Goal: Information Seeking & Learning: Learn about a topic

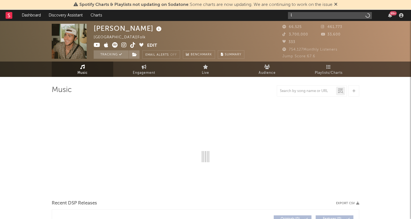
click at [314, 17] on input "l" at bounding box center [330, 15] width 84 height 7
type input "leus"
select select "6m"
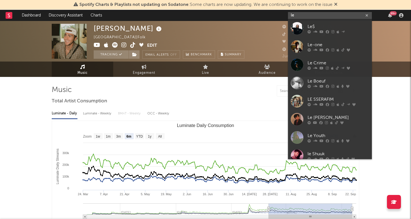
type input "l"
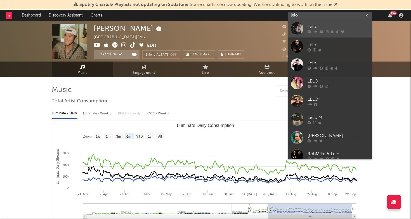
type input "lelo"
click at [330, 28] on div "Lelo" at bounding box center [339, 26] width 62 height 7
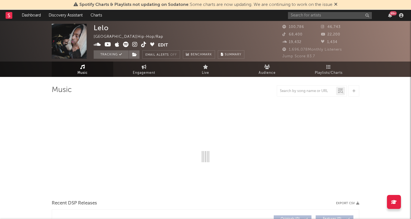
select select "6m"
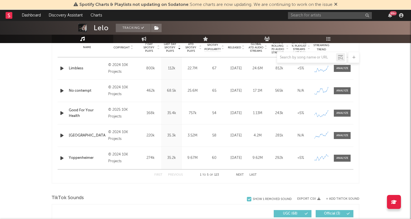
scroll to position [215, 0]
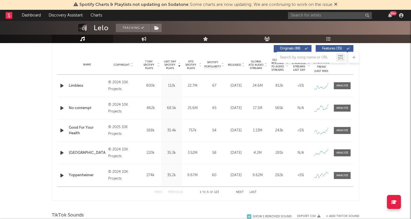
click at [239, 192] on button "Next" at bounding box center [240, 192] width 8 height 3
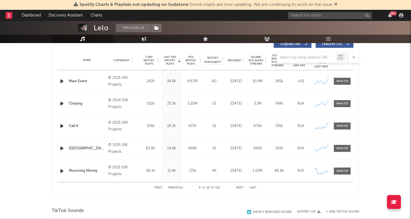
scroll to position [220, 0]
click at [340, 79] on div at bounding box center [343, 81] width 12 height 4
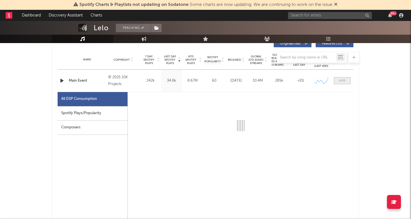
scroll to position [234, 0]
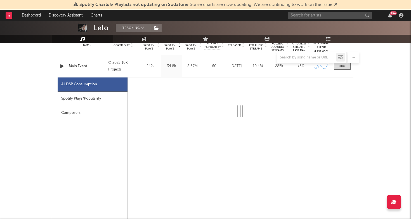
select select "6m"
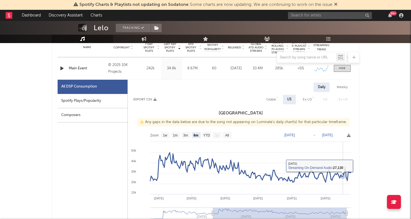
scroll to position [206, 0]
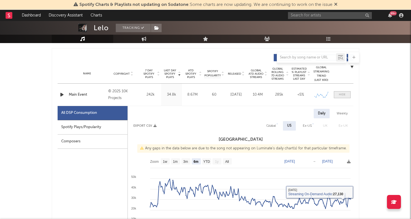
click at [339, 93] on div at bounding box center [342, 95] width 7 height 4
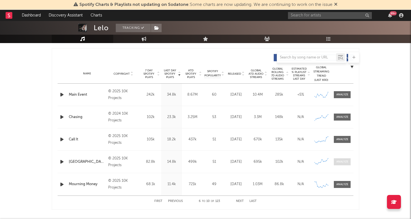
click at [342, 160] on div at bounding box center [343, 162] width 12 height 4
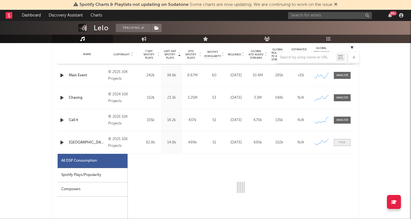
select select "1w"
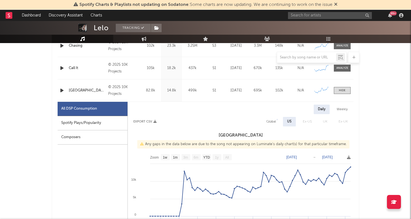
scroll to position [279, 0]
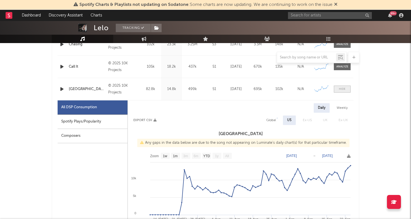
click at [347, 88] on span at bounding box center [342, 89] width 17 height 7
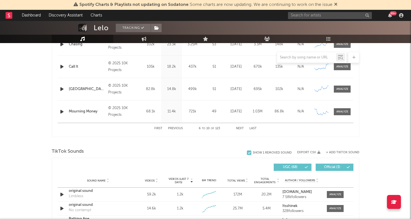
click at [238, 128] on button "Next" at bounding box center [240, 128] width 8 height 3
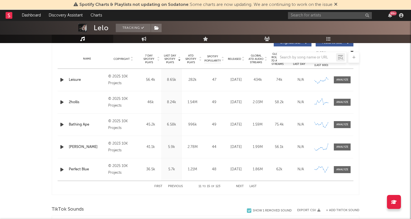
scroll to position [218, 0]
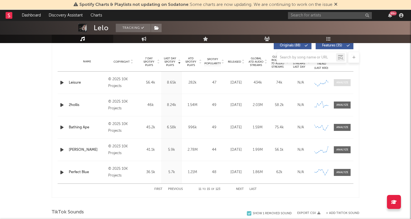
click at [342, 82] on div at bounding box center [343, 83] width 12 height 4
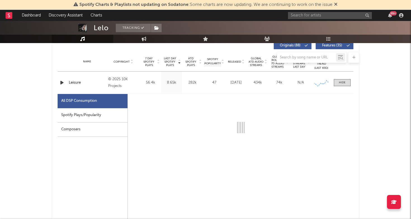
select select "1w"
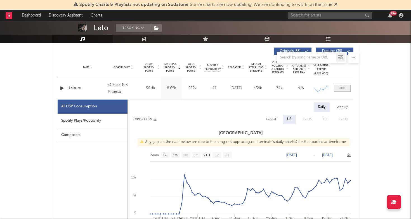
scroll to position [205, 0]
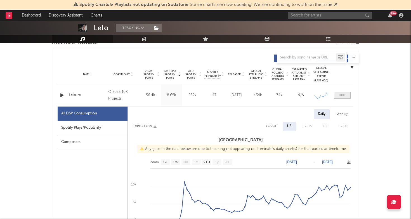
click at [346, 94] on span at bounding box center [342, 95] width 17 height 7
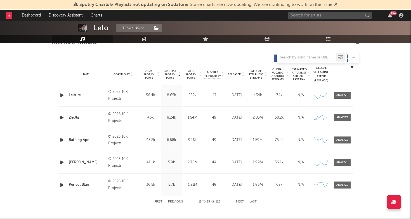
click at [176, 199] on div "First Previous 11 to 15 of 123 Next Last" at bounding box center [206, 202] width 102 height 11
click at [176, 202] on button "Previous" at bounding box center [175, 201] width 15 height 3
click at [341, 163] on div at bounding box center [343, 162] width 12 height 4
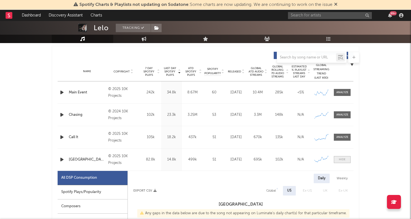
select select "1w"
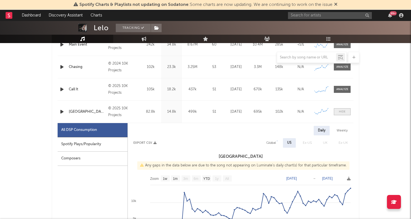
scroll to position [326, 0]
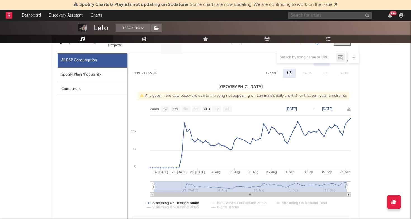
click at [305, 13] on input "text" at bounding box center [330, 15] width 84 height 7
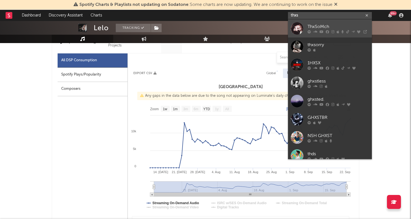
type input "thxs"
click at [325, 27] on div "ThxSoMch" at bounding box center [339, 26] width 62 height 7
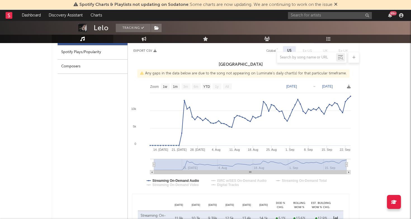
scroll to position [313, 0]
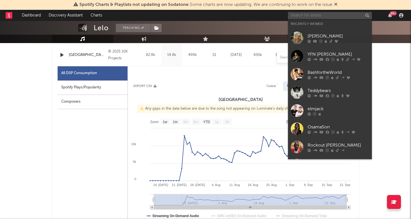
click at [320, 17] on input "text" at bounding box center [330, 15] width 84 height 7
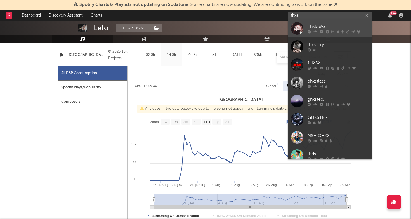
type input "thxs"
click at [329, 26] on div "ThxSoMch" at bounding box center [339, 26] width 62 height 7
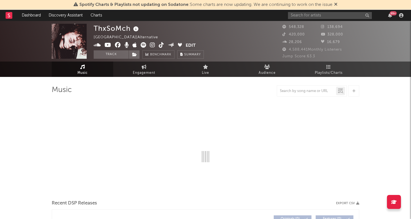
select select "6m"
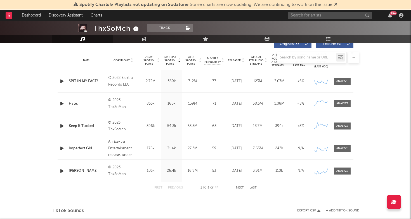
scroll to position [242, 0]
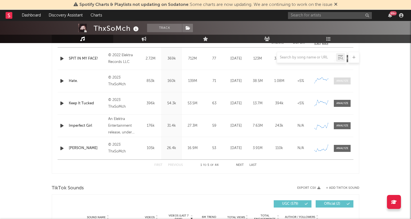
click at [345, 81] on div at bounding box center [343, 81] width 12 height 4
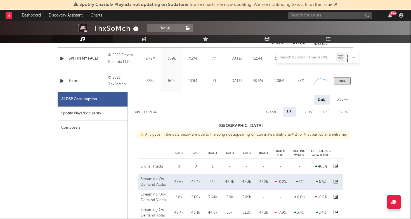
select select "6m"
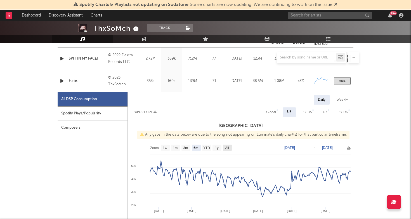
click at [225, 147] on rect at bounding box center [227, 148] width 9 height 6
select select "All"
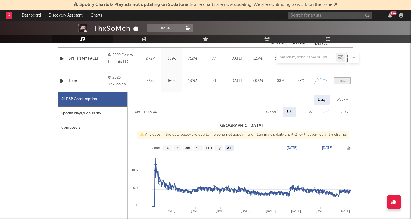
click at [341, 82] on div at bounding box center [342, 81] width 7 height 4
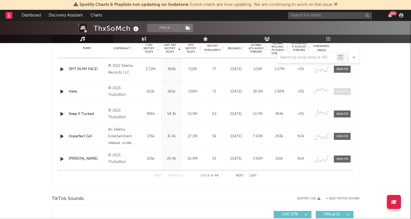
scroll to position [231, 0]
click at [345, 74] on div "Name SPIT IN MY FACE! Copyright © 2022 Elektra Records LLC Label Elektra (NEK) …" at bounding box center [206, 70] width 296 height 22
click at [346, 71] on div at bounding box center [343, 69] width 12 height 4
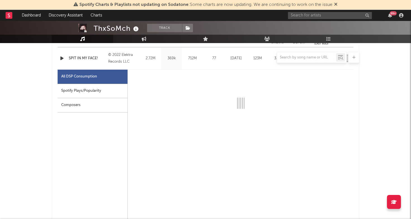
select select "6m"
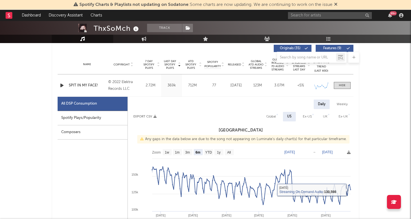
scroll to position [214, 0]
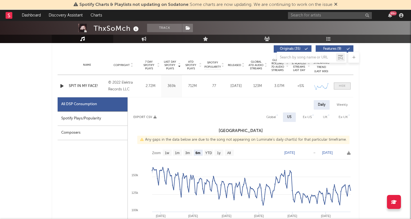
click at [344, 85] on div at bounding box center [342, 86] width 7 height 4
